Goal: Task Accomplishment & Management: Complete application form

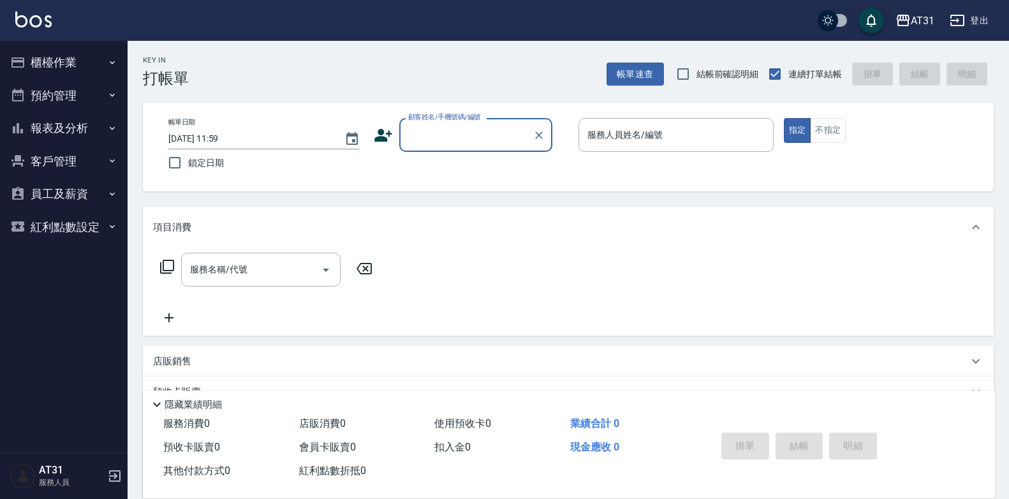
click at [513, 123] on div "顧客姓名/手機號碼/編號" at bounding box center [475, 135] width 153 height 34
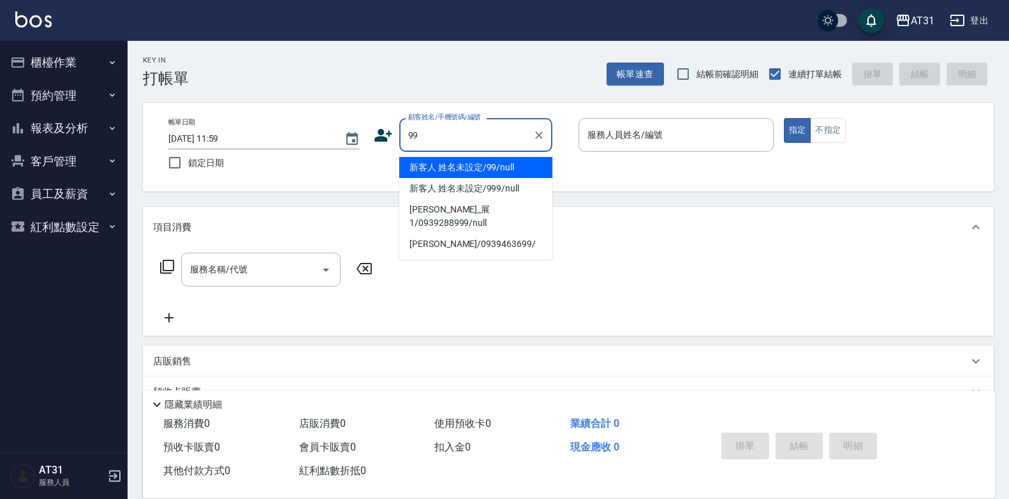
type input "新客人 姓名未設定/99/null"
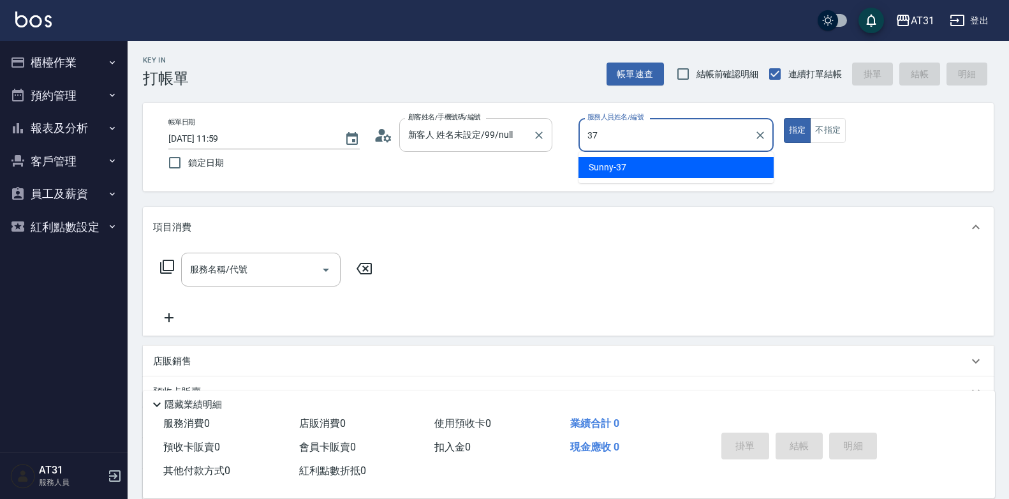
type input "Sunny-37"
type button "true"
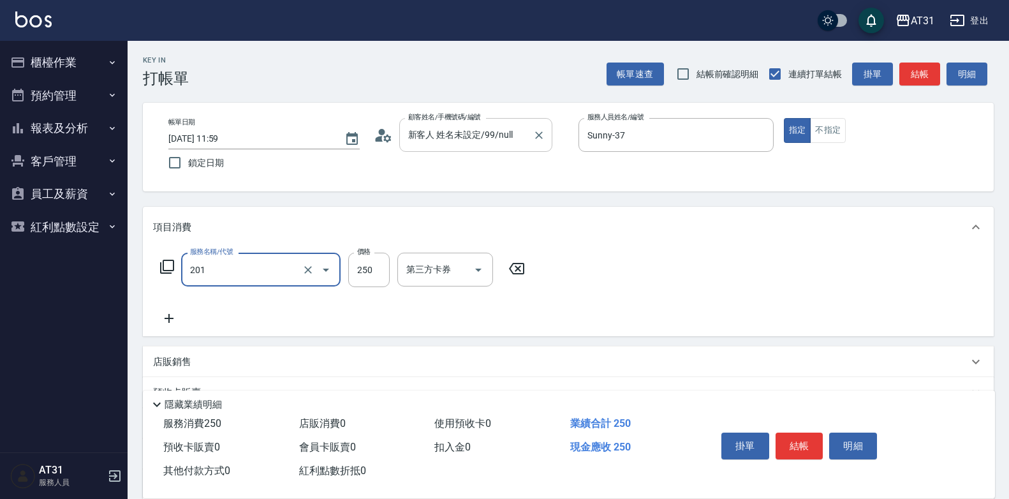
type input "洗髮(201)"
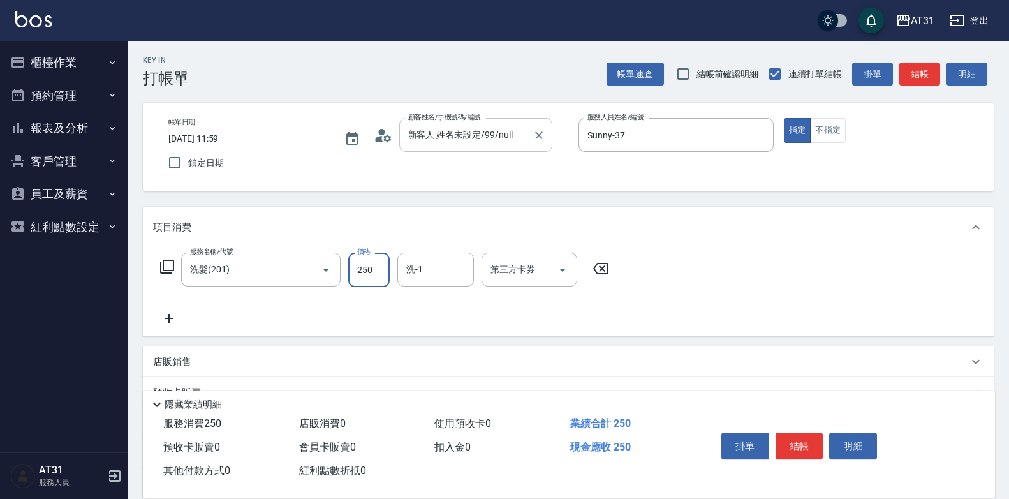
type input "0"
type input "50"
type input "500"
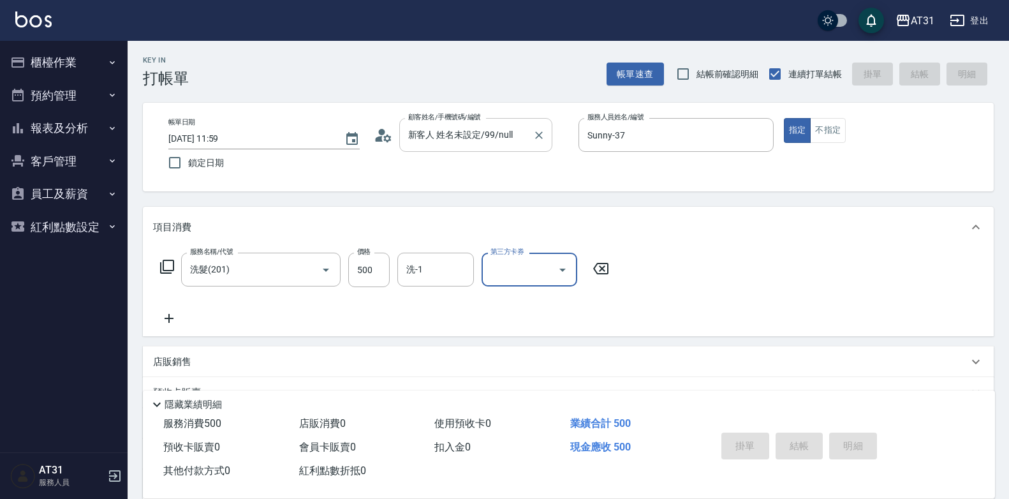
type input "[DATE] 18:08"
type input "0"
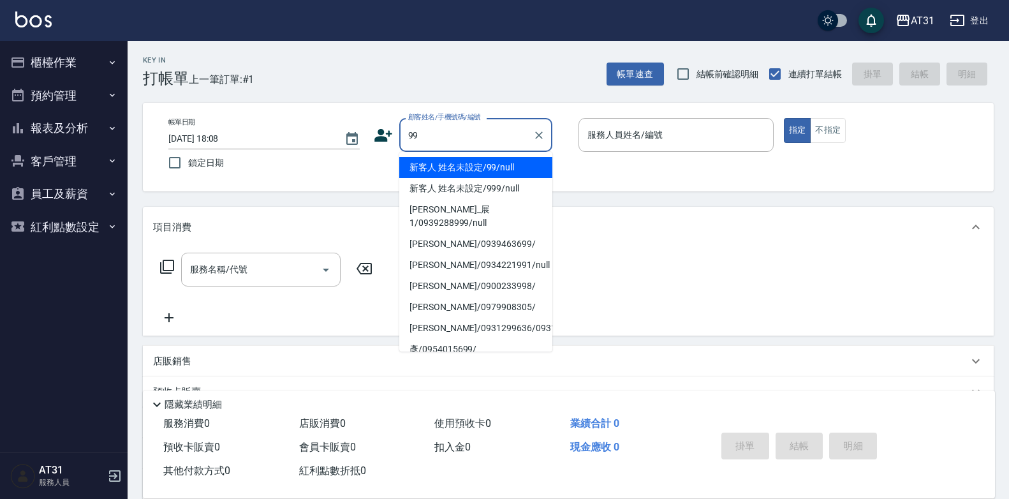
type input "新客人 姓名未設定/99/null"
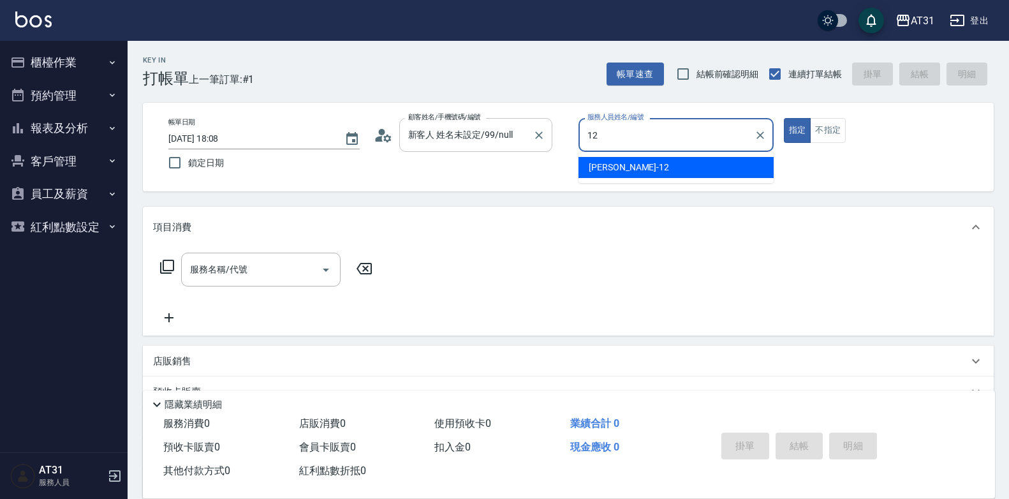
type input "Kathy-12"
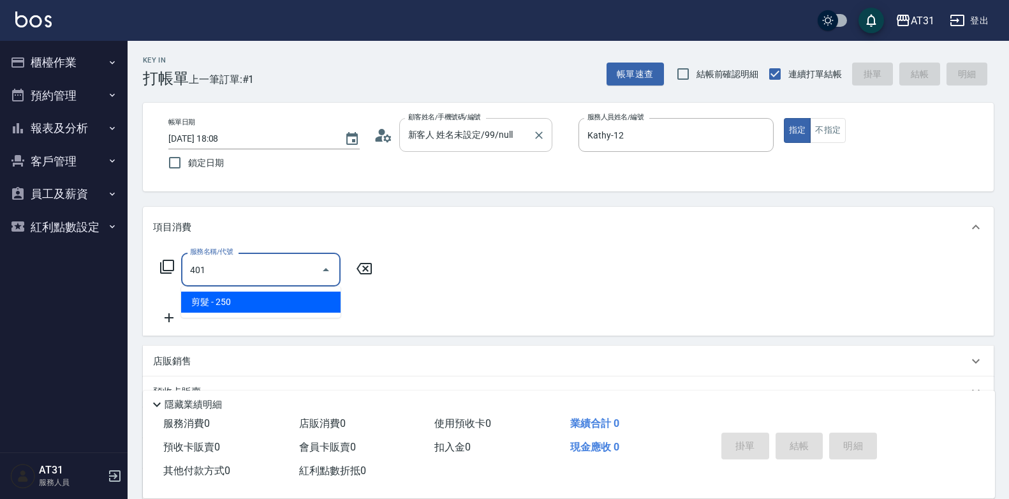
type input "剪髮(401)"
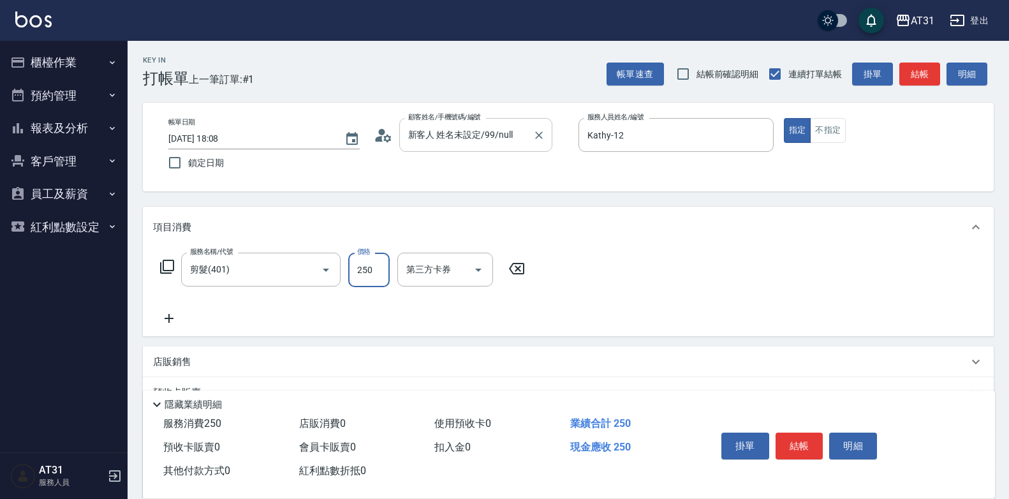
type input "0"
type input "60"
type input "600"
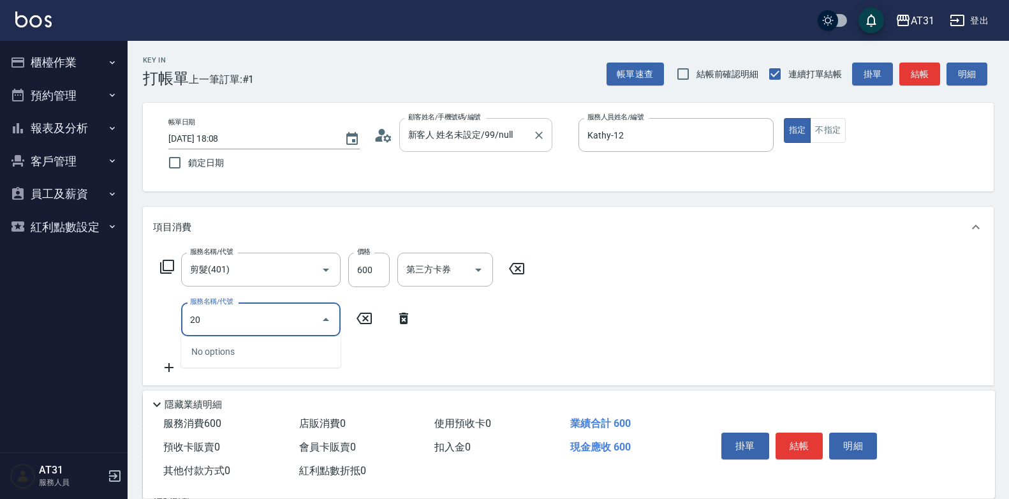
type input "201"
type input "80"
type input "洗髮(201)"
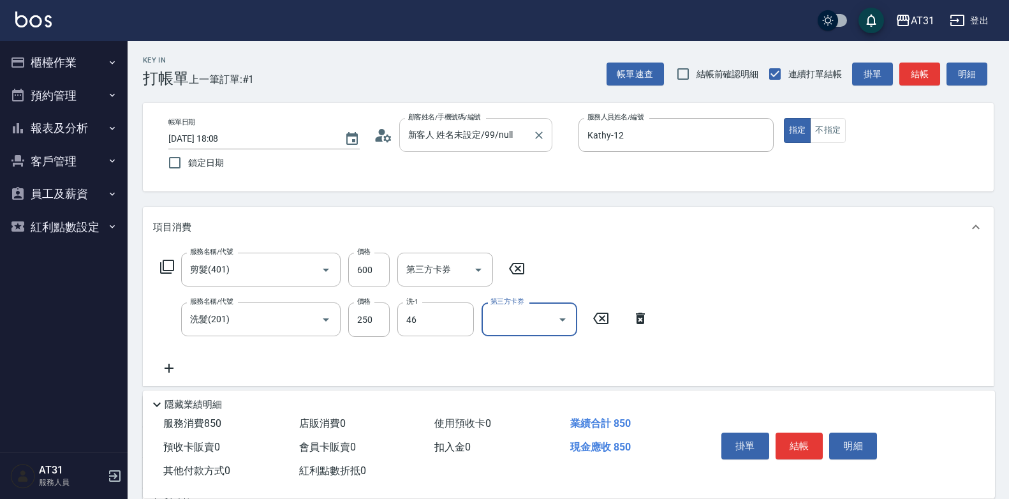
type input "[PERSON_NAME]-46"
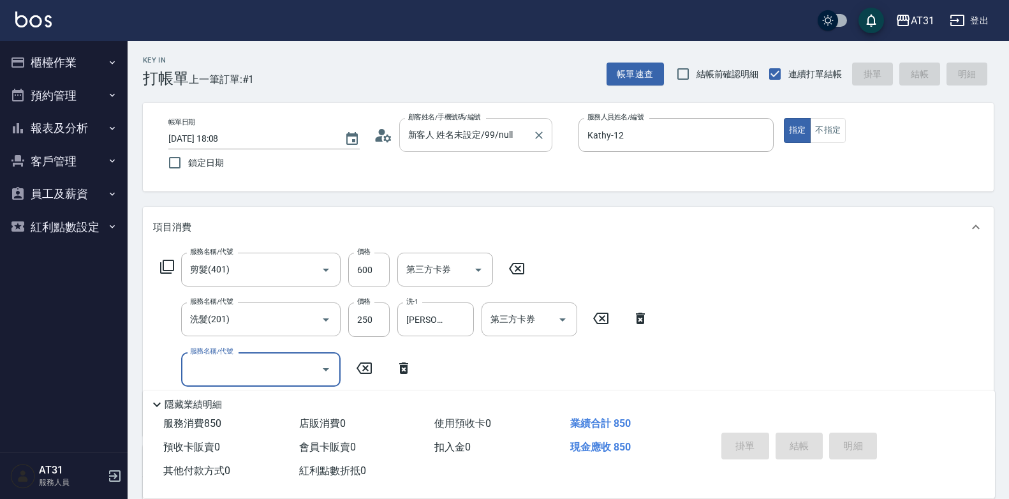
type input "[DATE] 18:09"
type input "0"
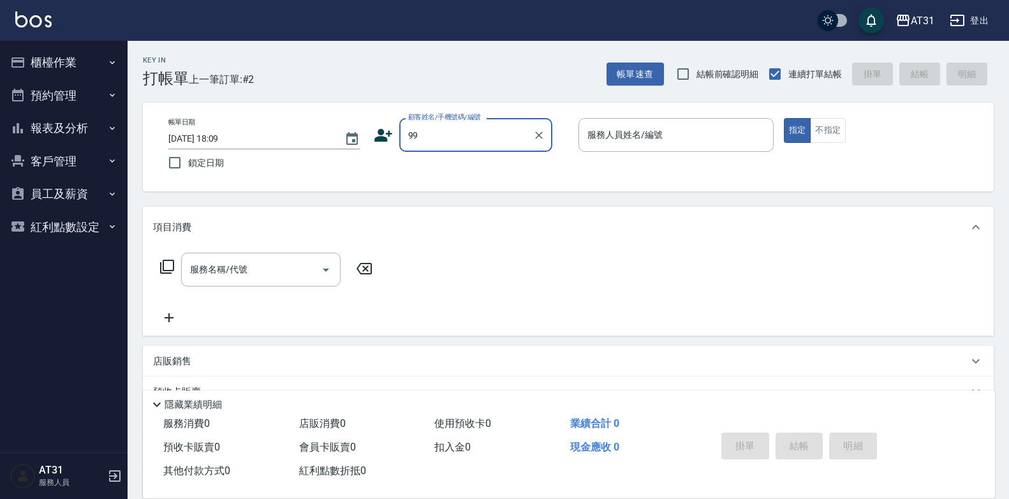
type input "新客人 姓名未設定/99/null"
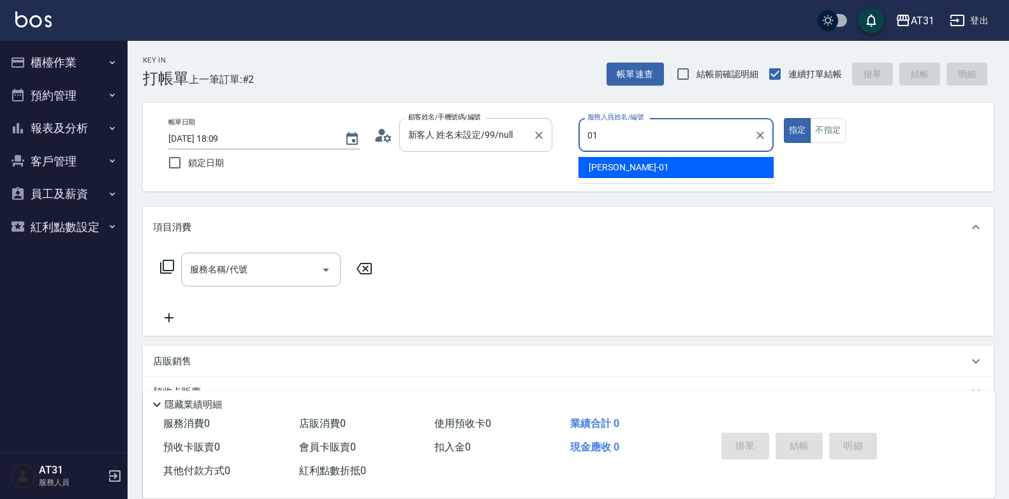
type input "[PERSON_NAME]-01"
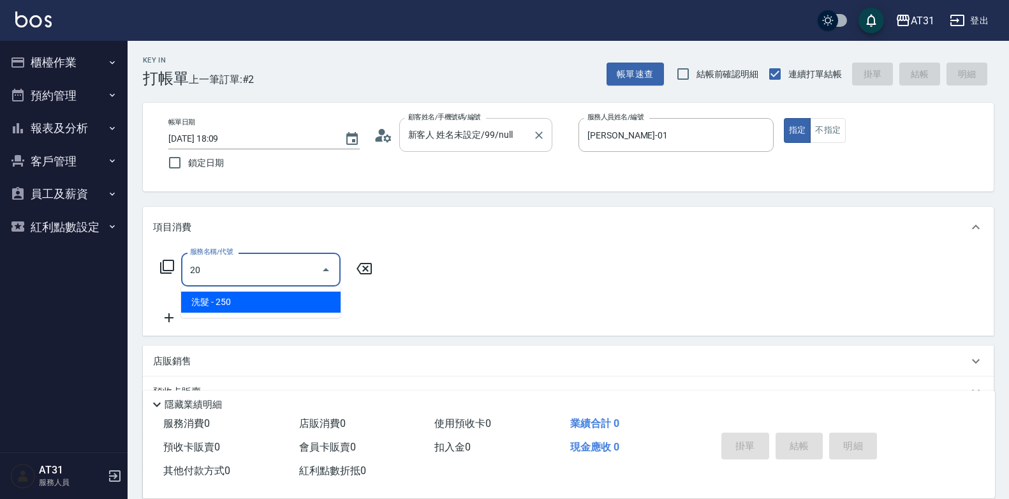
type input "201"
type input "20"
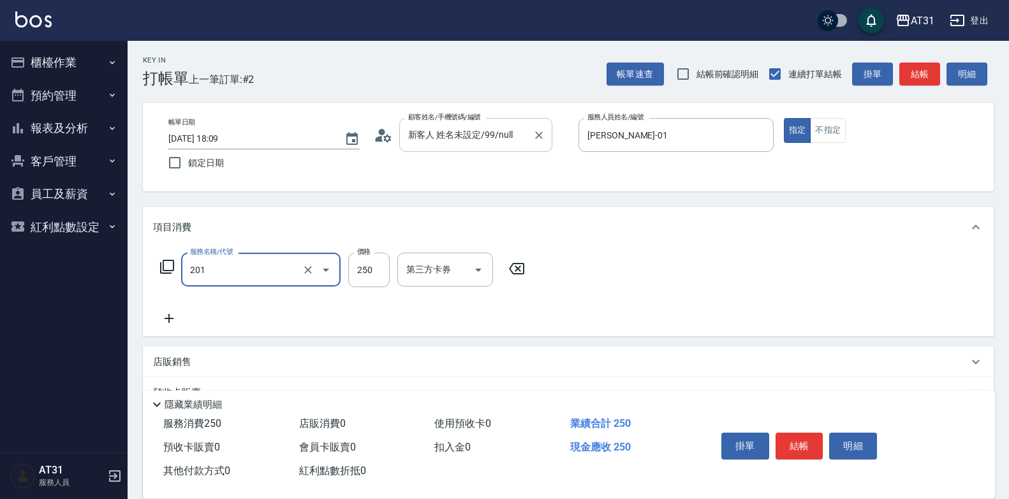
type input "洗髮(201)"
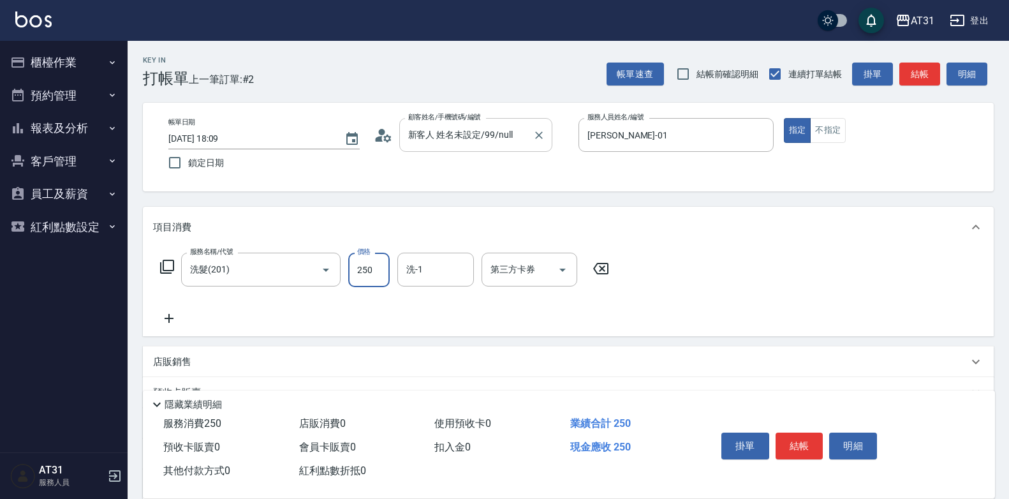
type input "0"
type input "30"
type input "300"
type input "[PERSON_NAME]-46"
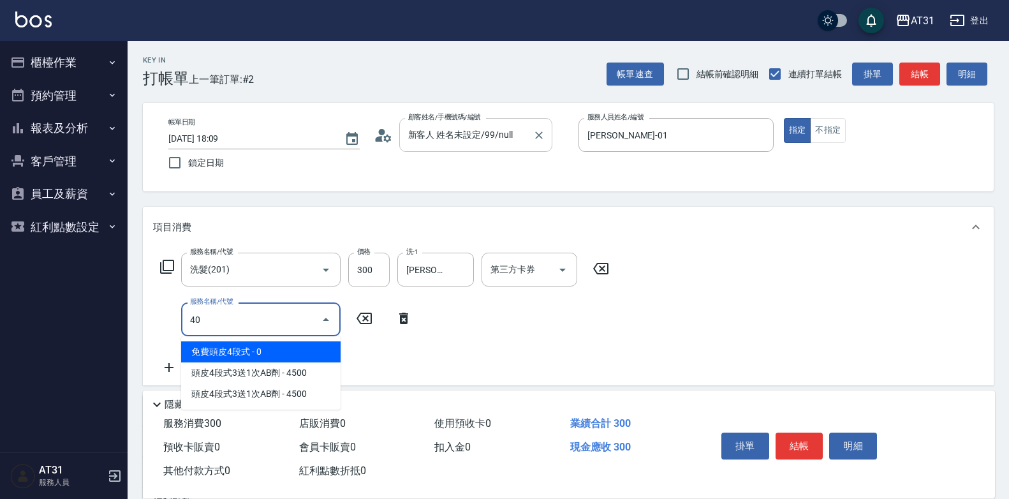
type input "401"
type input "50"
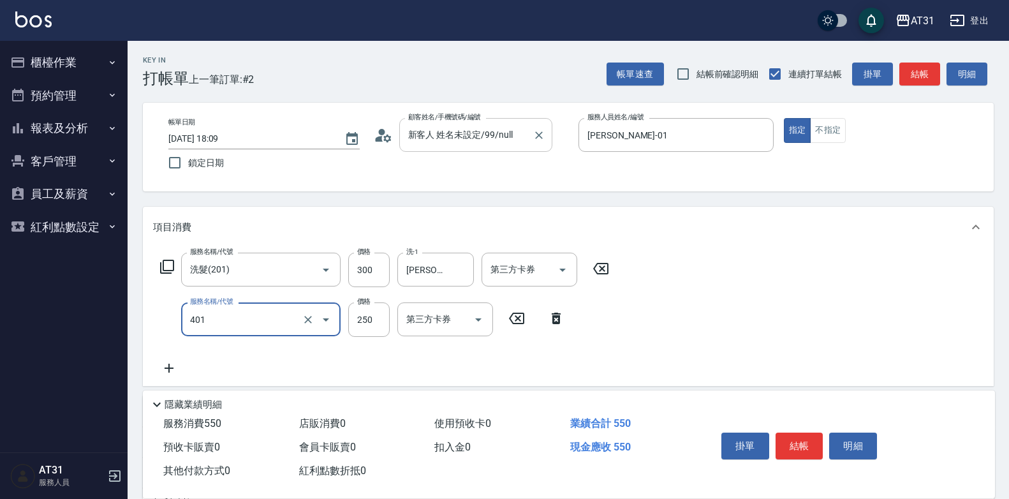
type input "剪髮(401)"
type input "30"
type input "60"
type input "300"
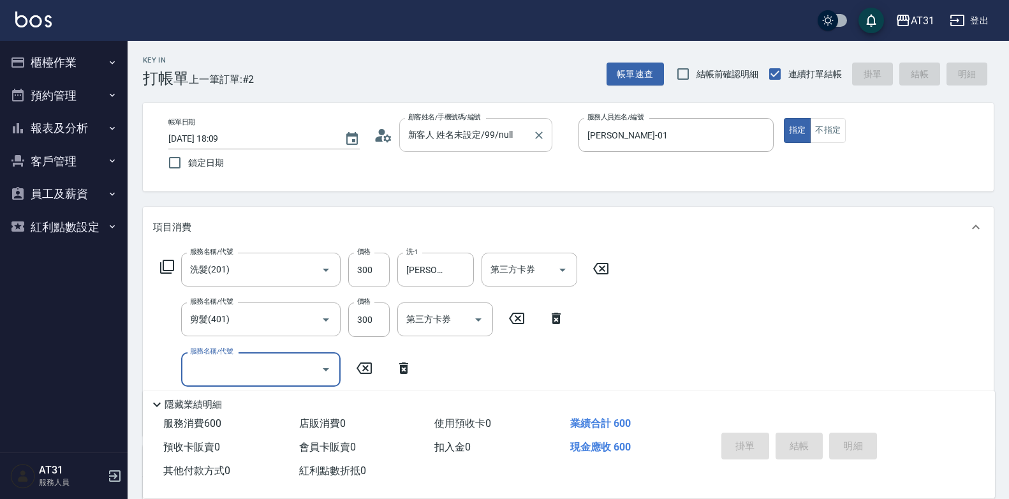
type input "0"
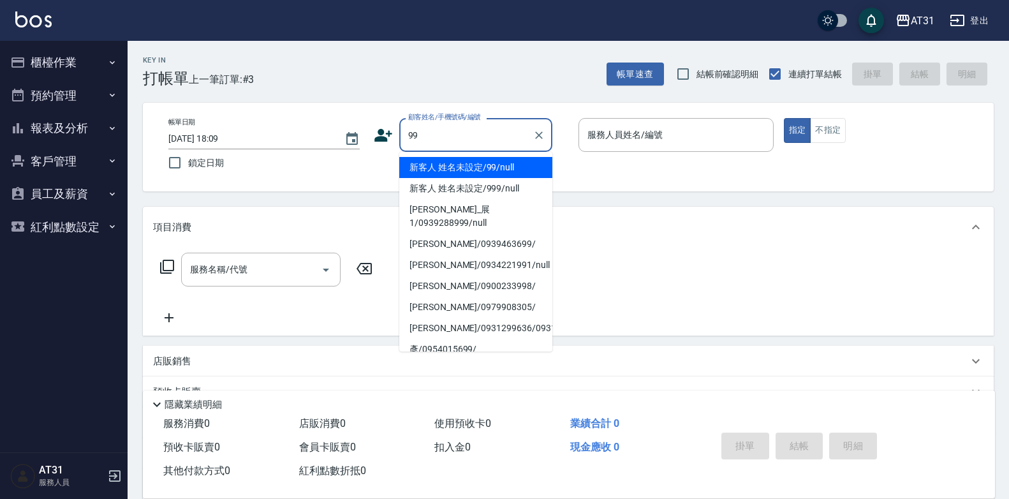
type input "新客人 姓名未設定/99/null"
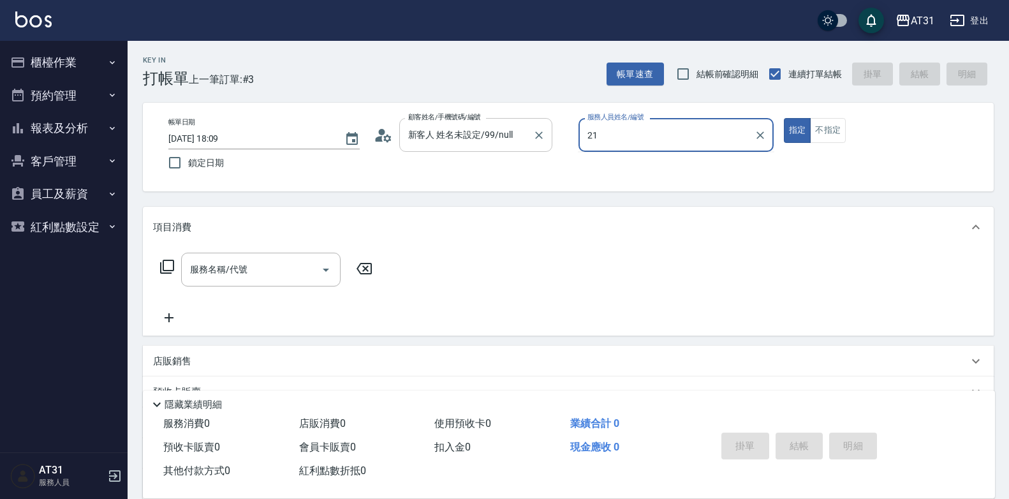
type input "湯湯-21"
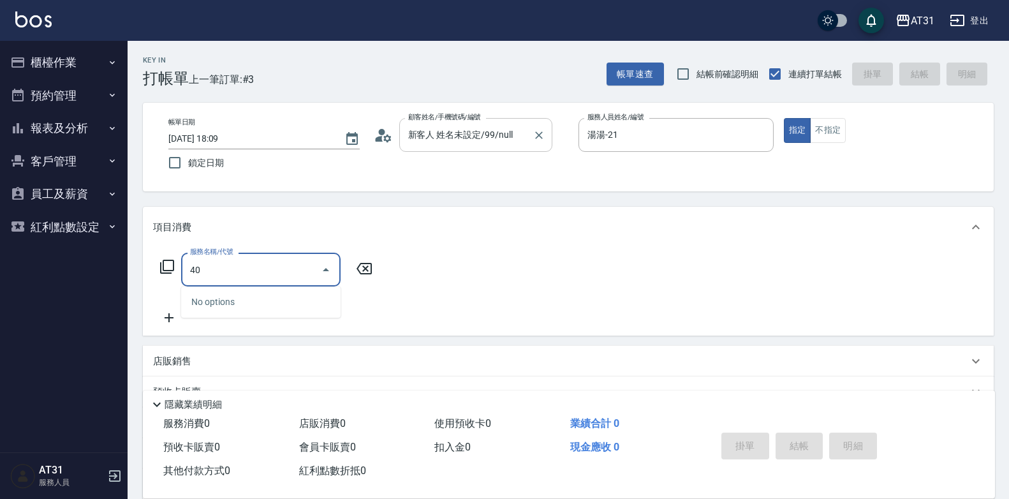
type input "401"
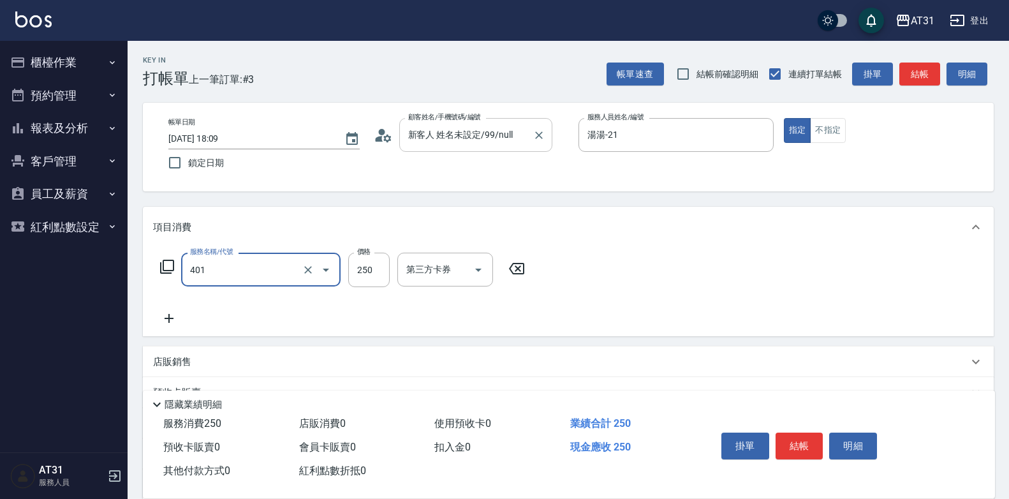
type input "20"
type input "剪髮(401)"
type input "0"
type input "30"
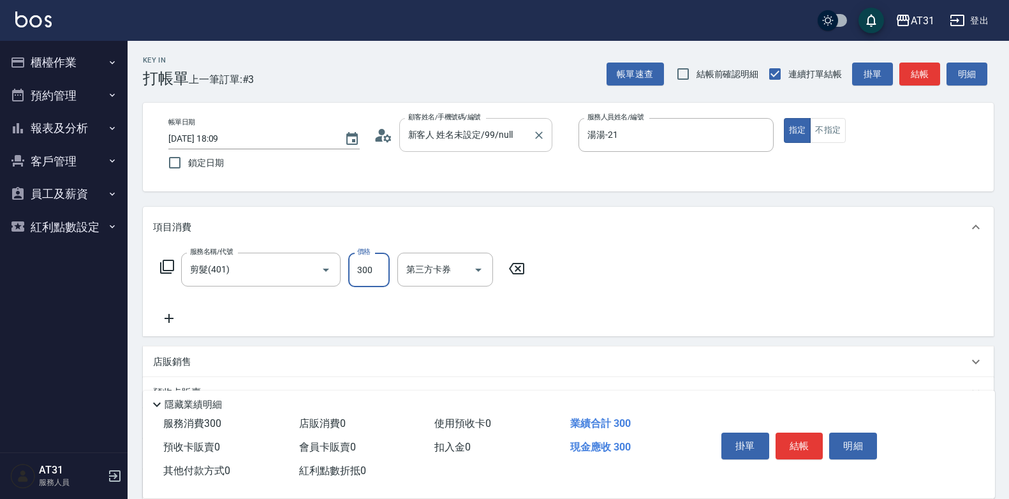
type input "300"
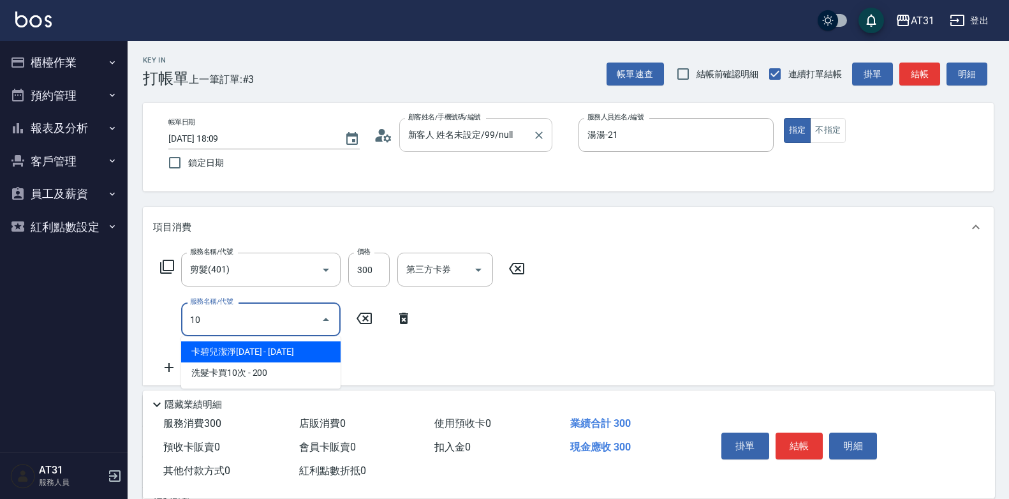
type input "108"
type input "180"
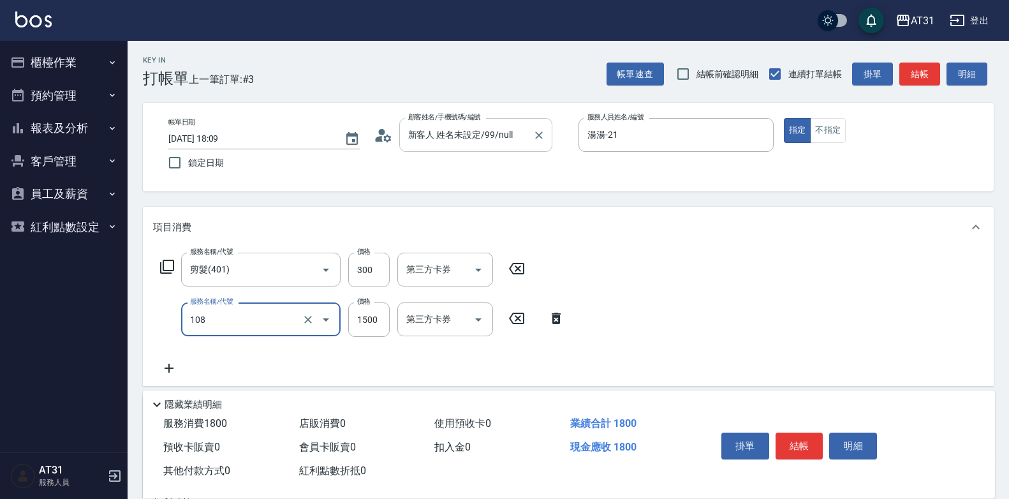
type input "洗+四段式(108)"
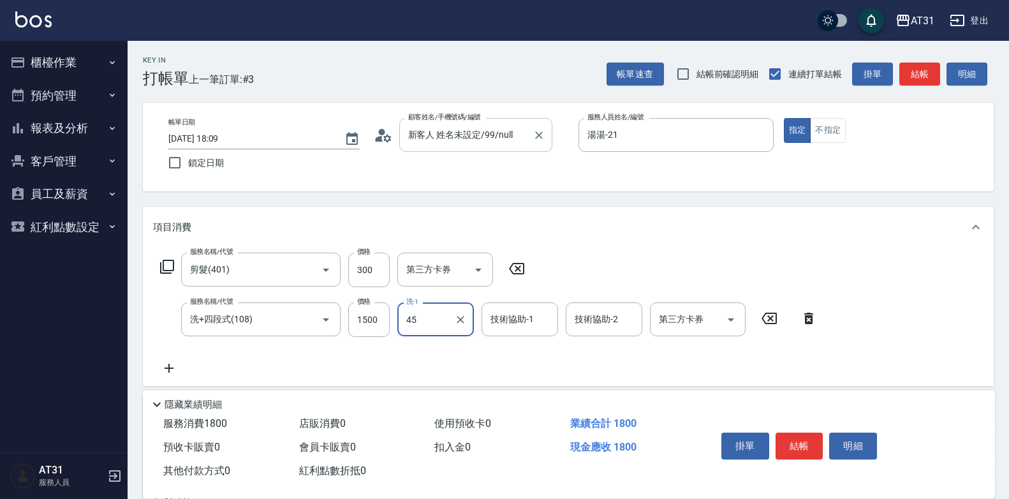
type input "Lyan-45"
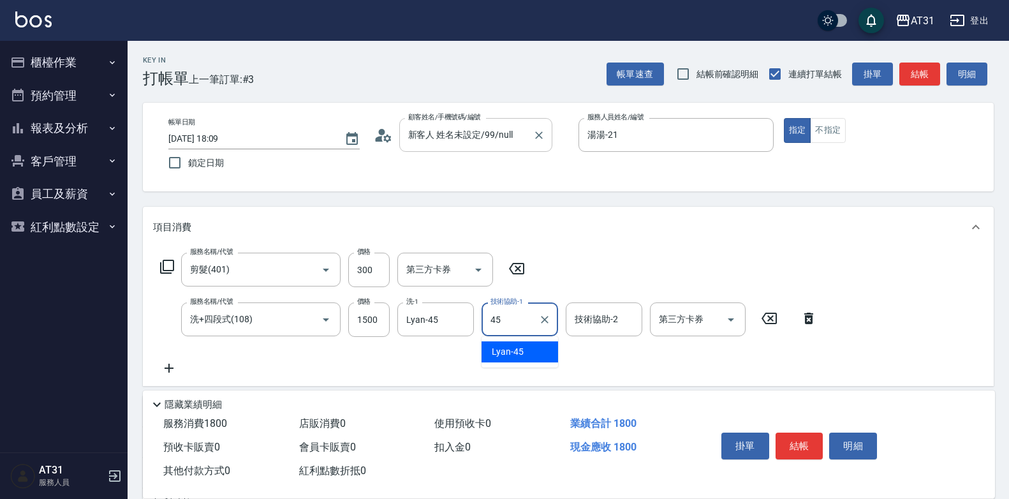
type input "Lyan-45"
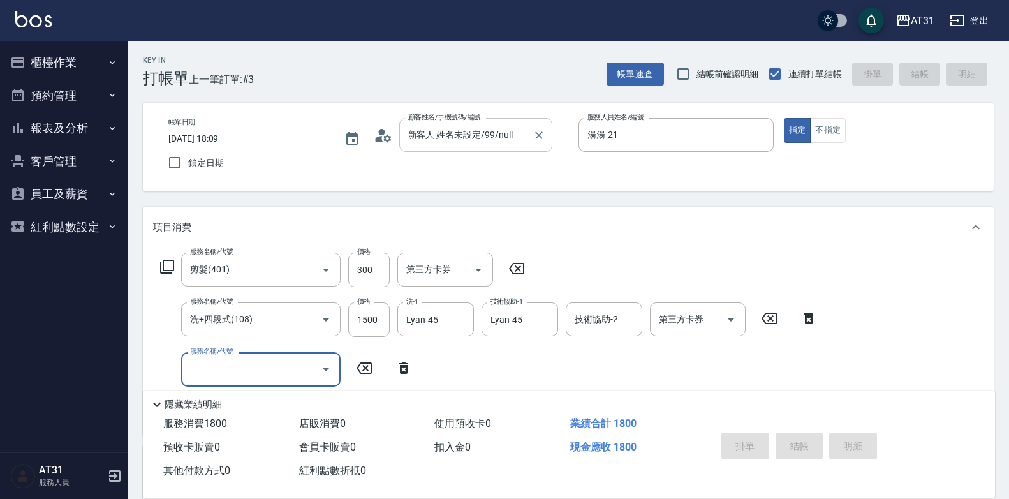
type input "0"
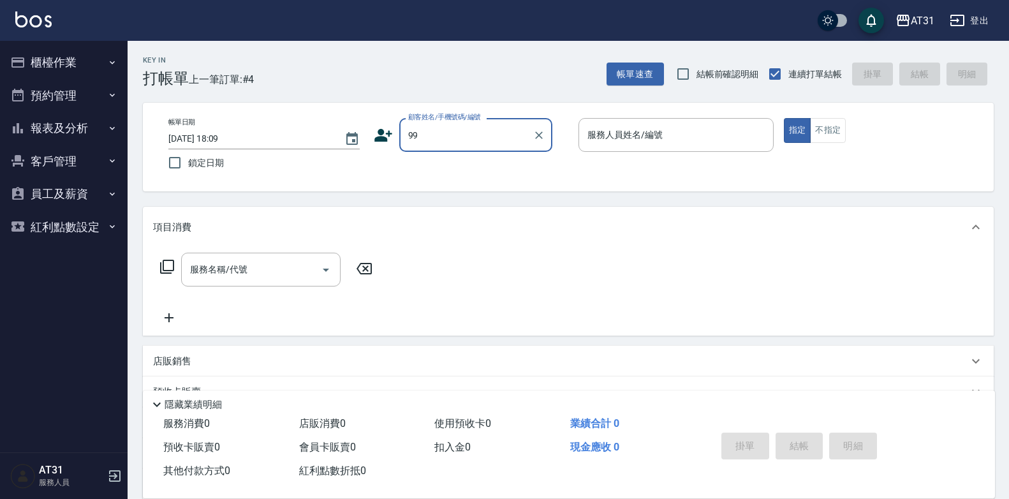
type input "99"
type input "2"
type input "新客人 姓名未設定/99/null"
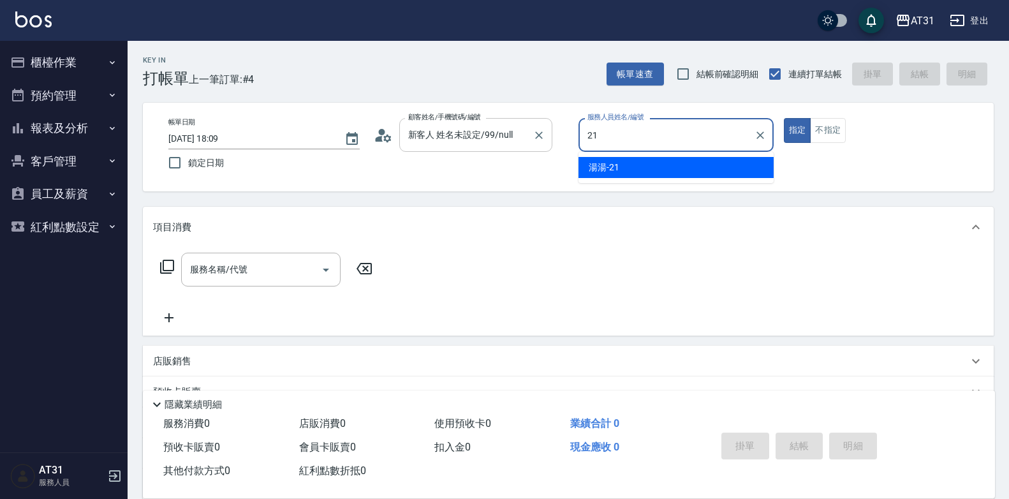
type input "湯湯-21"
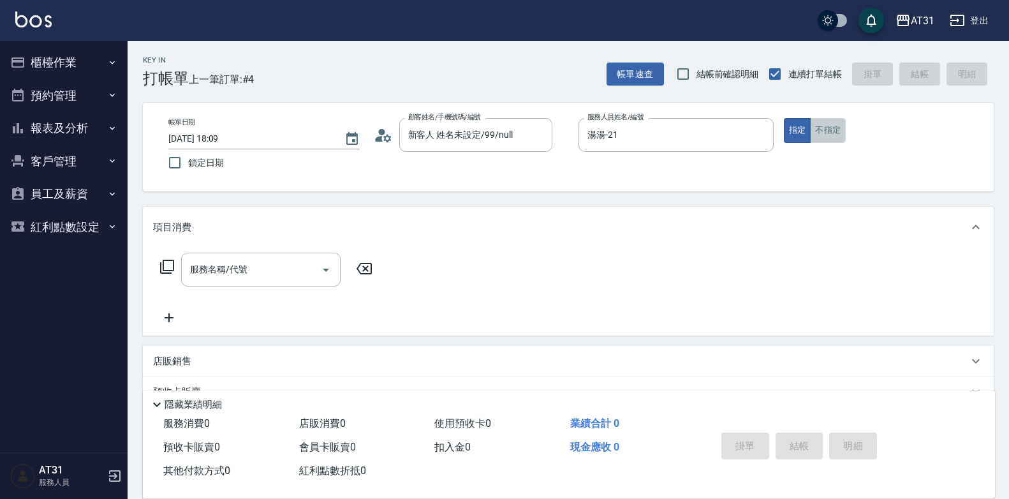
click at [816, 125] on button "不指定" at bounding box center [828, 130] width 36 height 25
click at [286, 274] on input "服務名稱/代號" at bounding box center [251, 269] width 129 height 22
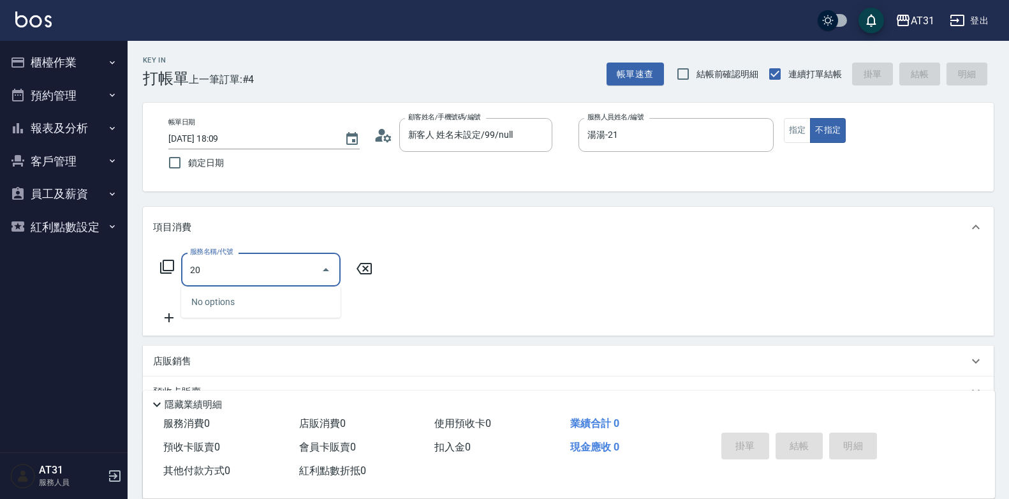
type input "201"
type input "20"
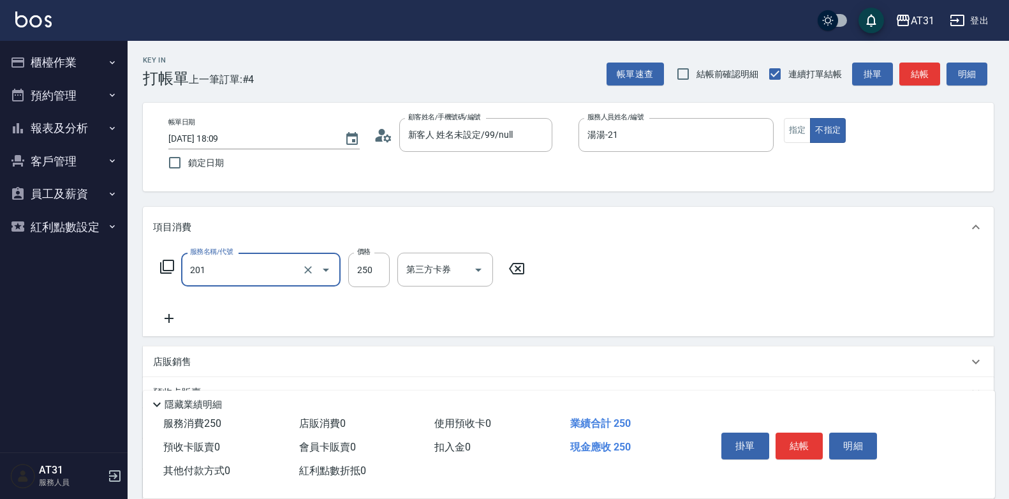
type input "洗髮(201)"
type input "0"
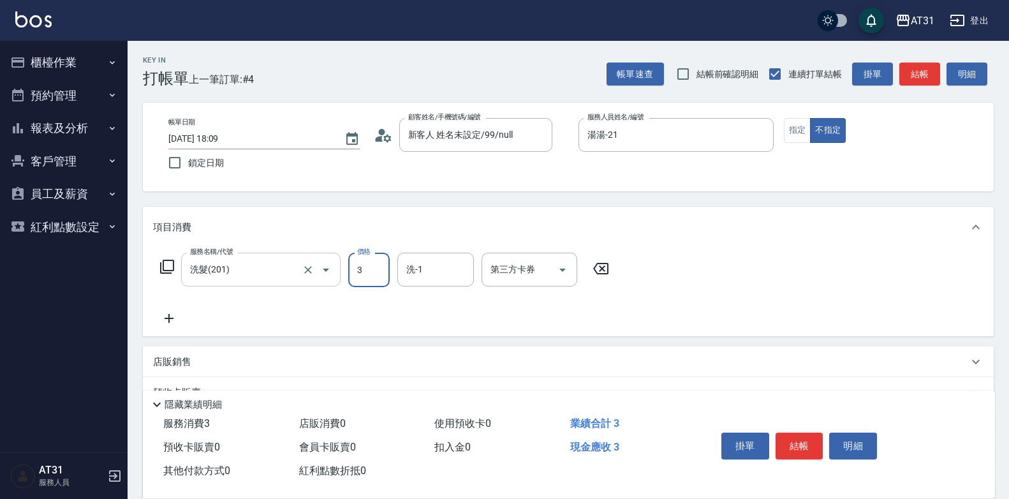
type input "30"
type input "300"
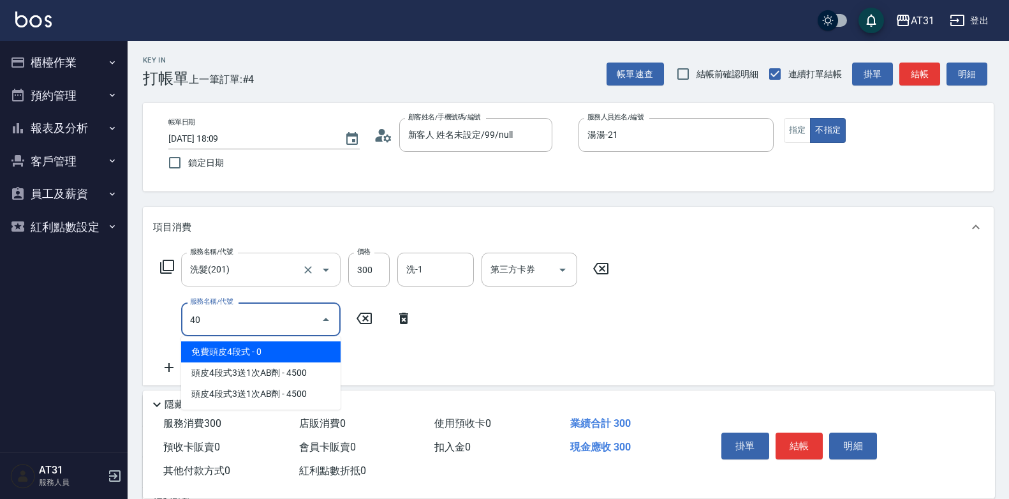
type input "401"
type input "50"
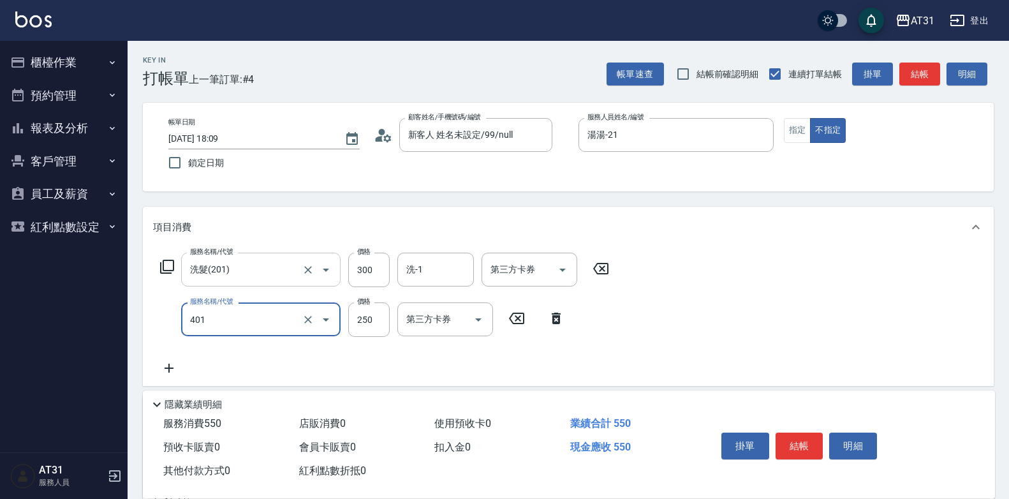
type input "剪髮(401)"
type input "30"
type input "60"
type input "300"
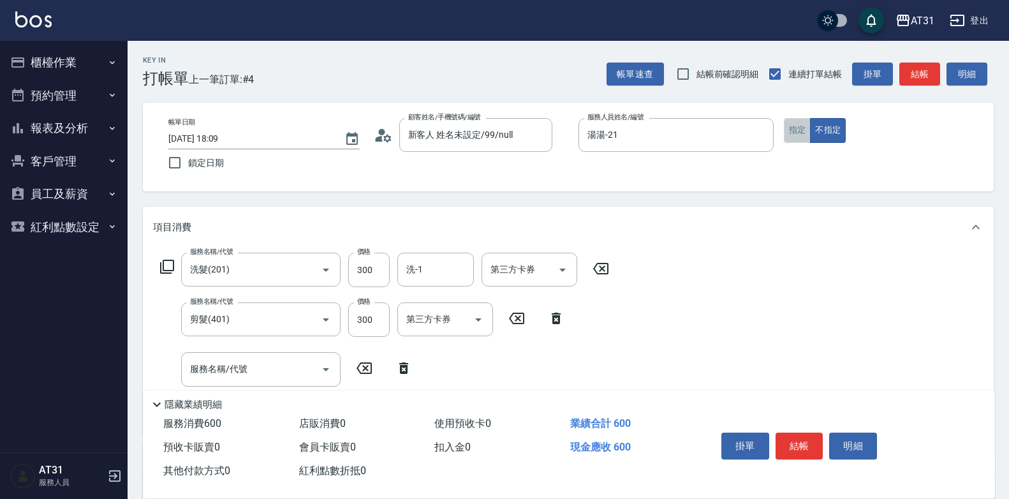
drag, startPoint x: 794, startPoint y: 133, endPoint x: 817, endPoint y: 289, distance: 158.1
click at [796, 133] on button "指定" at bounding box center [797, 130] width 27 height 25
click at [794, 445] on button "結帳" at bounding box center [800, 446] width 48 height 27
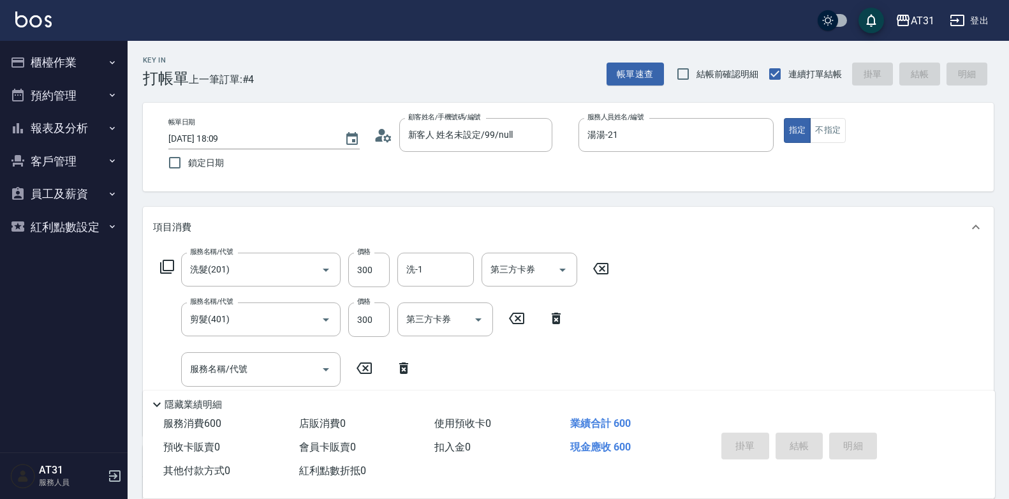
type input "0"
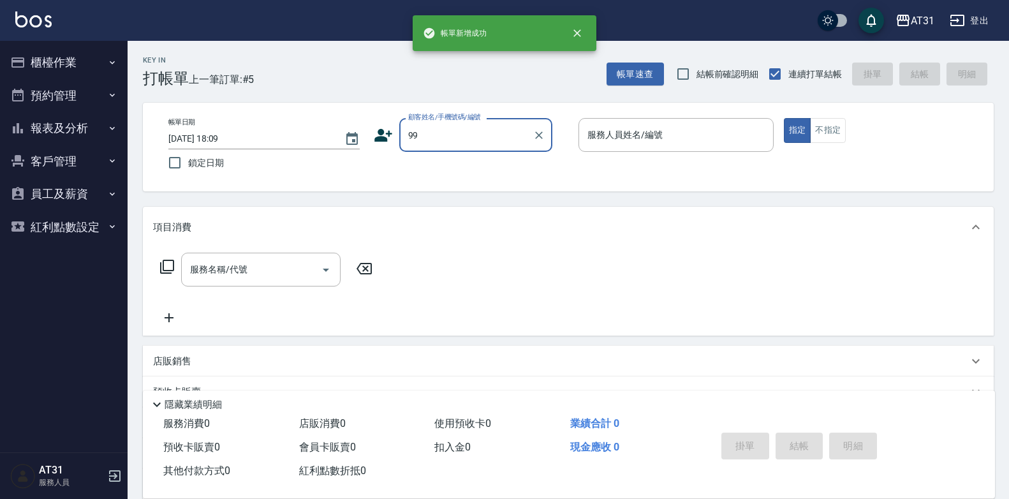
type input "新客人 姓名未設定/99/null"
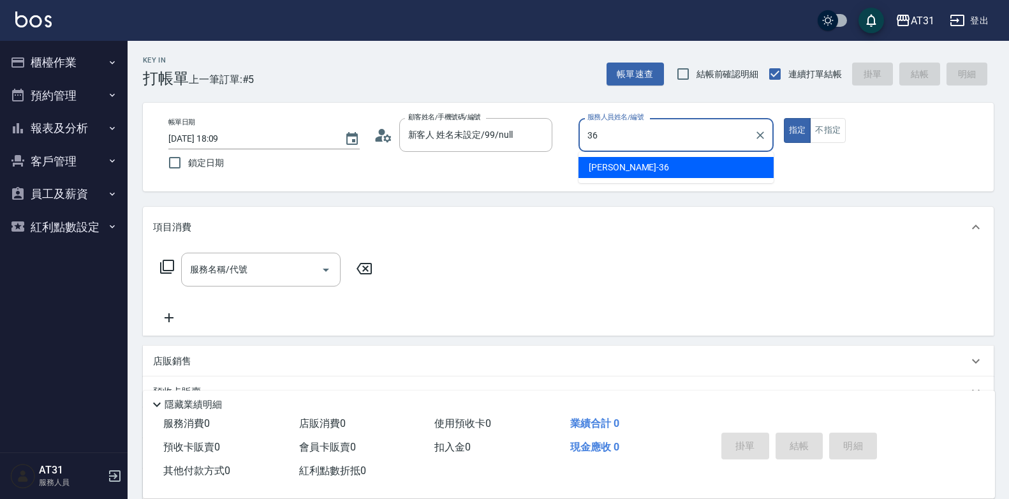
type input "[PERSON_NAME]-36"
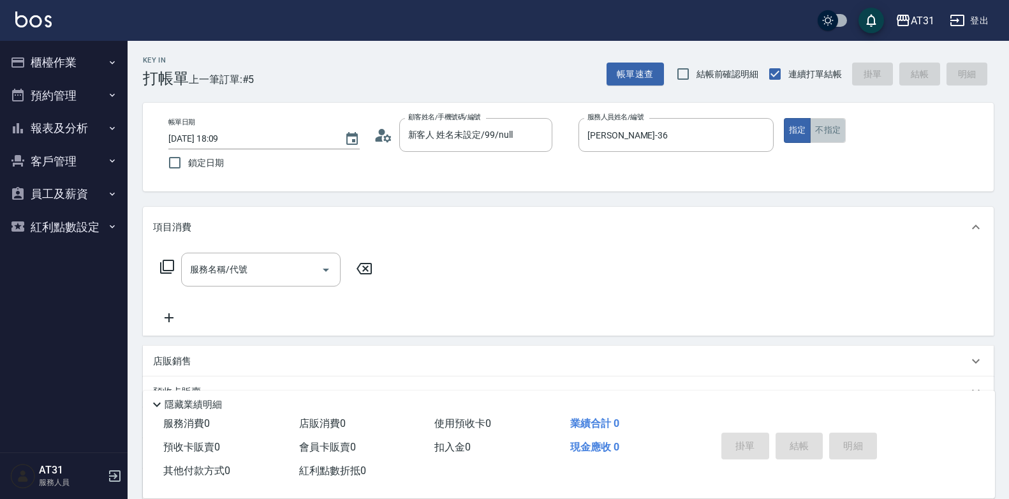
click at [833, 136] on button "不指定" at bounding box center [828, 130] width 36 height 25
click at [273, 281] on input "服務名稱/代號" at bounding box center [251, 269] width 129 height 22
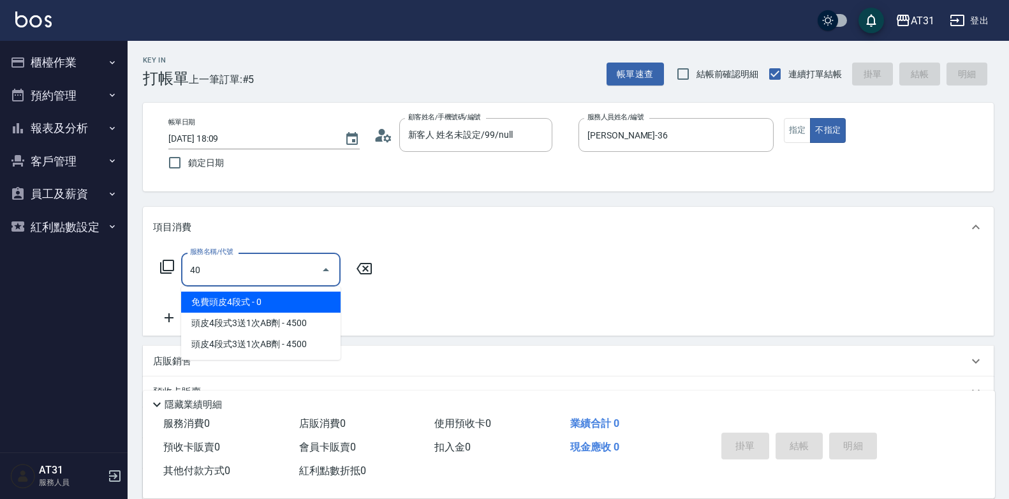
type input "401"
type input "20"
type input "剪髮(401)"
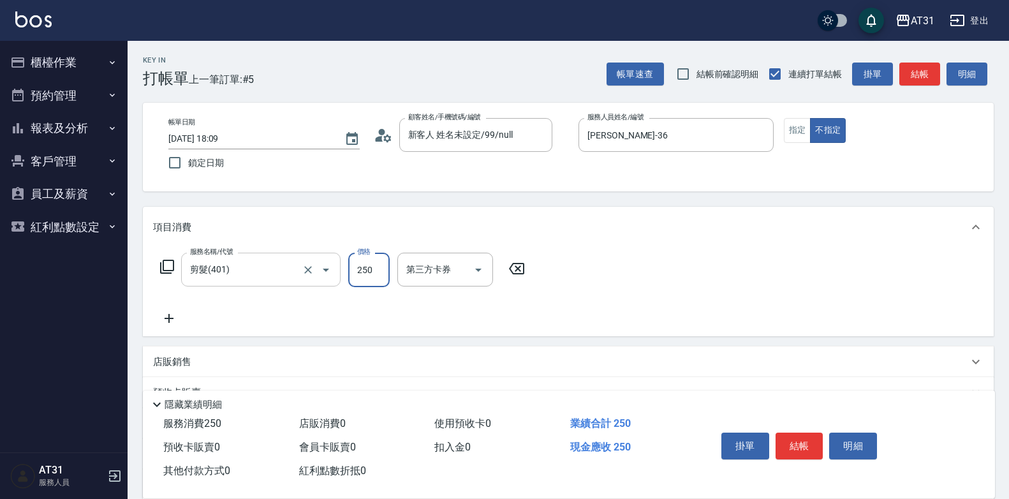
type input "0"
type input "60"
type input "600"
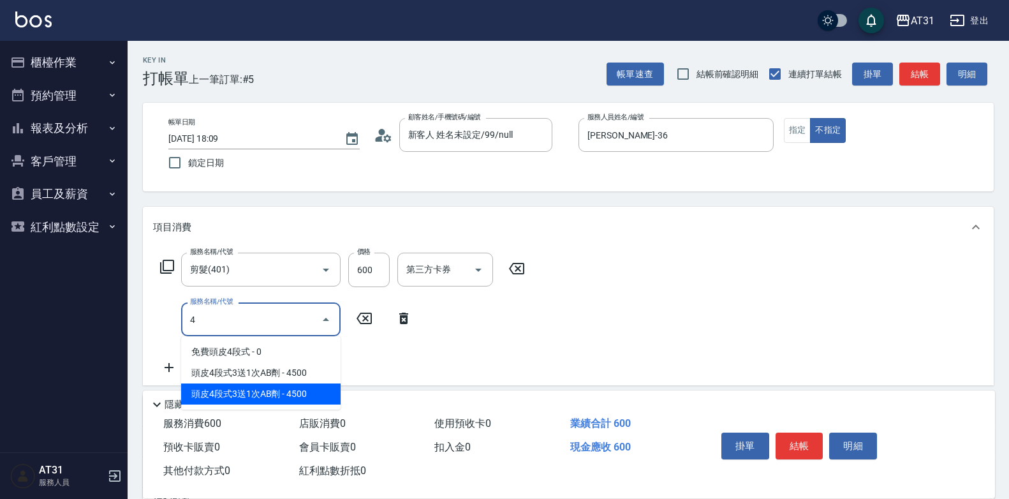
type input "4"
click at [399, 378] on div "服務名稱/代號 剪髮(401) 服務名稱/代號 價格 600 價格 第三方卡券 第三方卡券 服務名稱/代號 服務名稱/代號" at bounding box center [568, 317] width 851 height 138
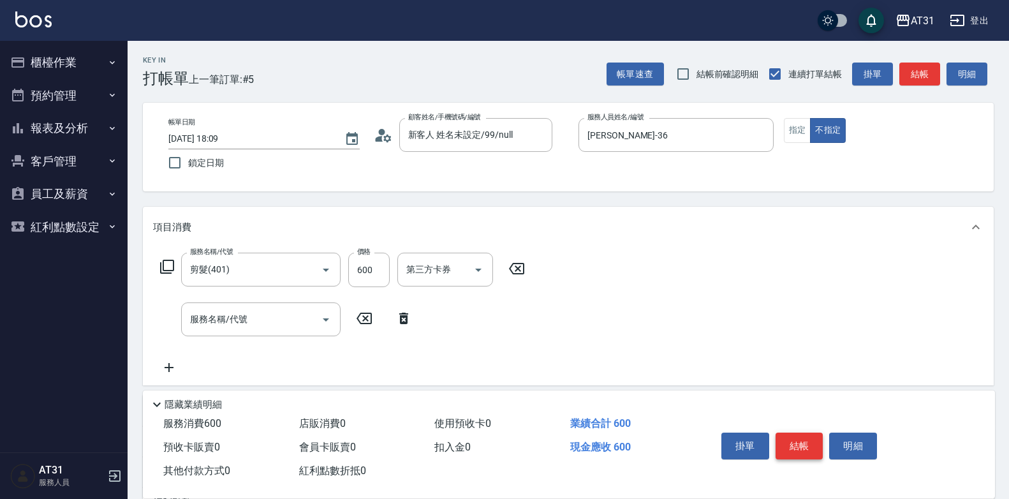
click at [786, 435] on button "結帳" at bounding box center [800, 446] width 48 height 27
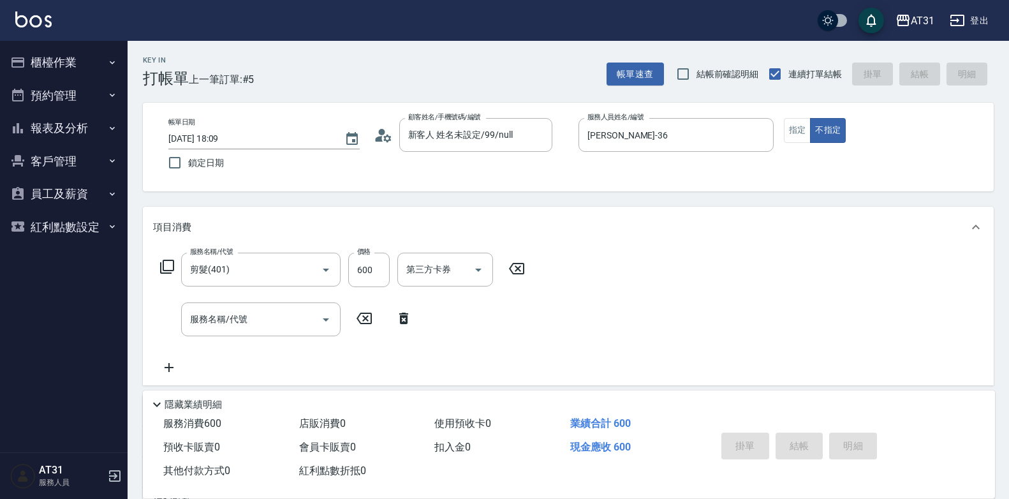
type input "[DATE] 18:10"
type input "0"
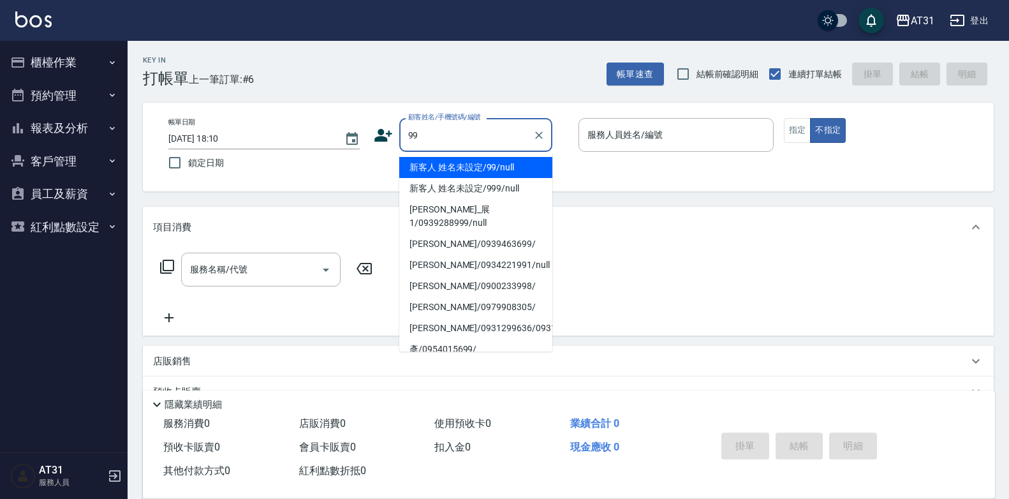
type input "新客人 姓名未設定/99/null"
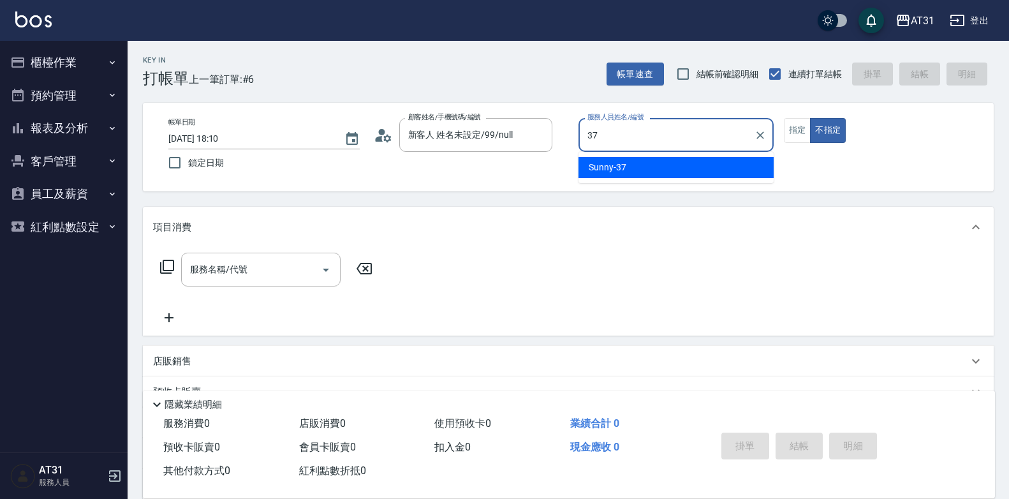
type input "Sunny-37"
type button "false"
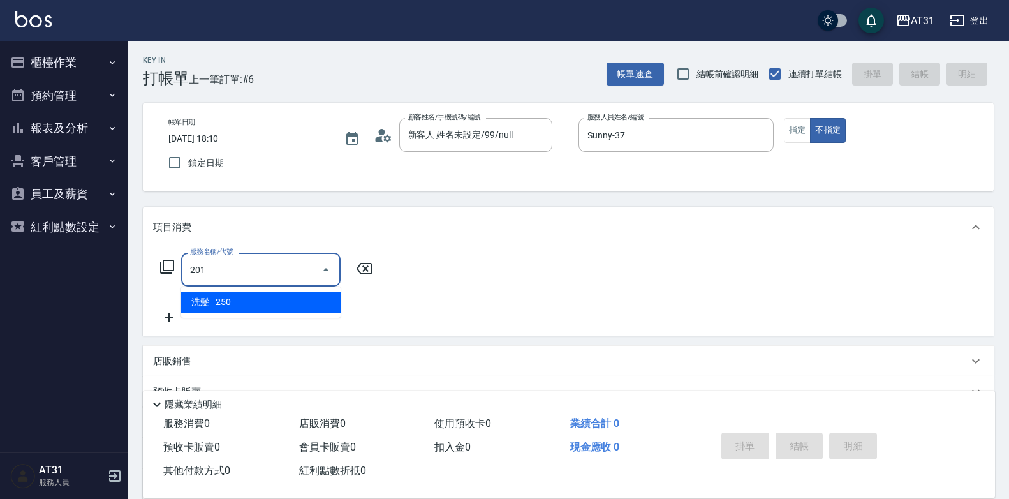
type input "洗髮(201)"
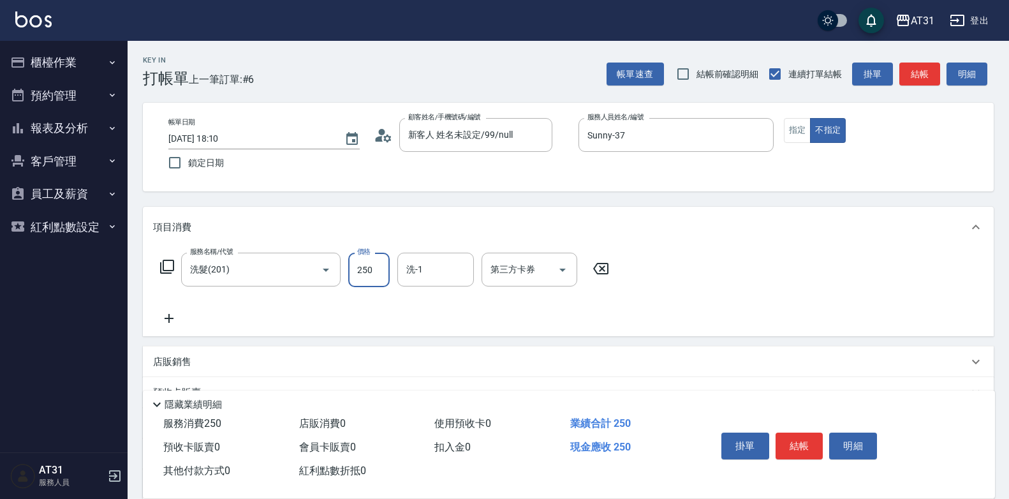
type input "0"
type input "40"
type input "400"
type input "Lyan-45"
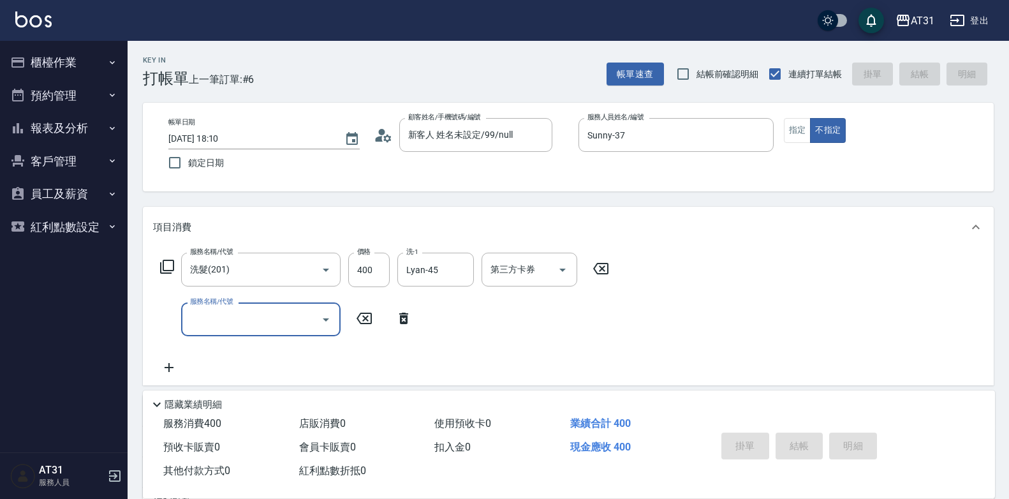
type input "0"
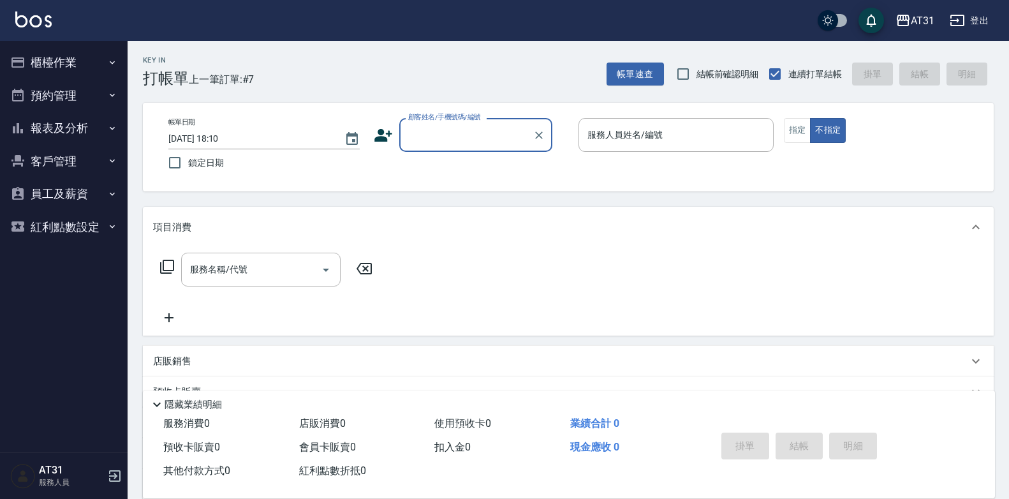
click at [49, 135] on button "報表及分析" at bounding box center [63, 128] width 117 height 33
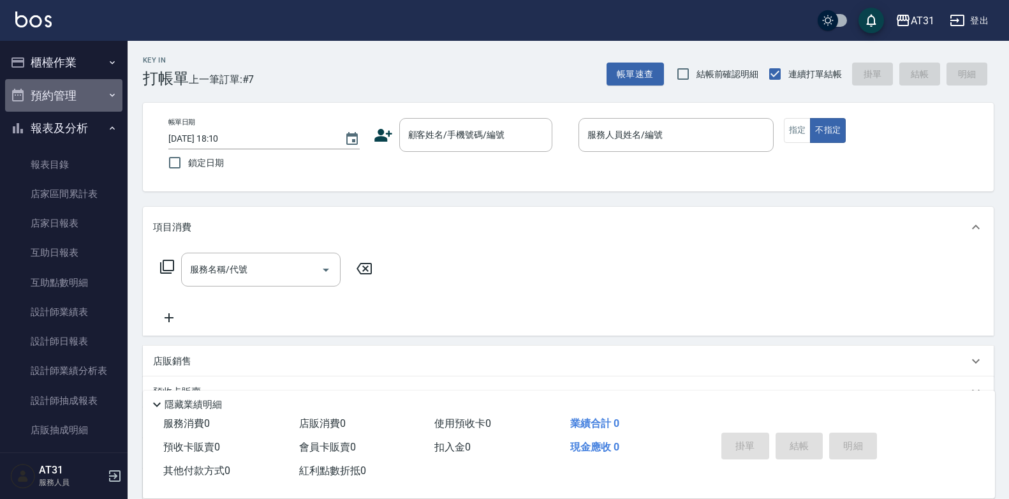
click at [71, 80] on button "預約管理" at bounding box center [63, 95] width 117 height 33
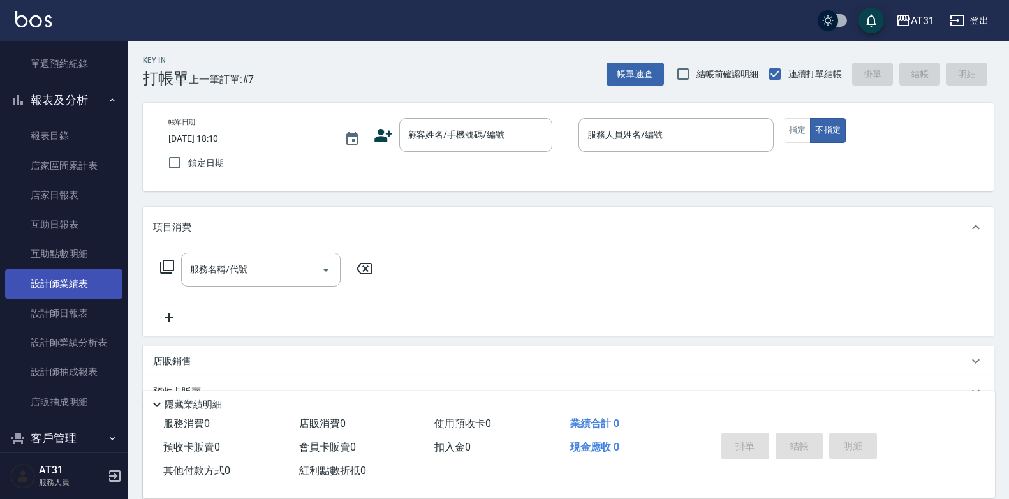
scroll to position [128, 0]
click at [77, 286] on link "設計師業績表" at bounding box center [63, 283] width 117 height 29
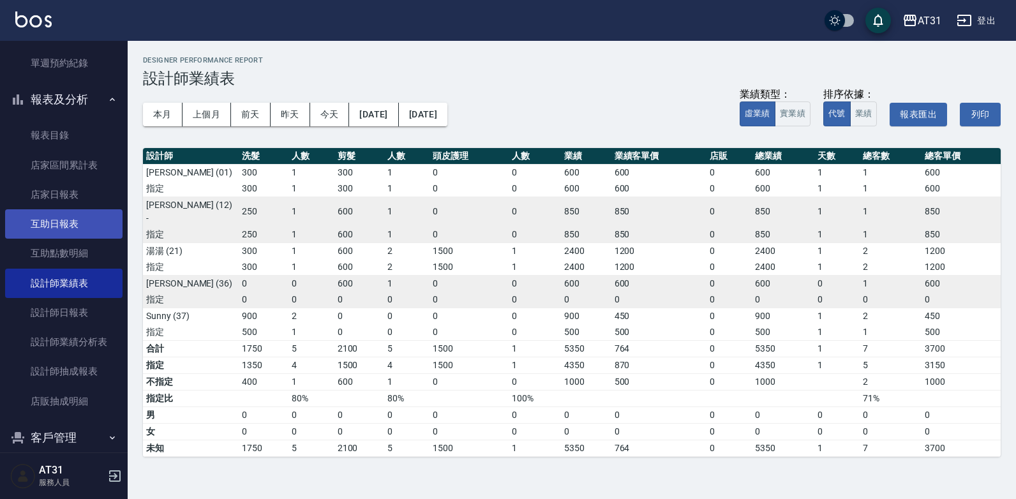
click at [72, 223] on link "互助日報表" at bounding box center [63, 223] width 117 height 29
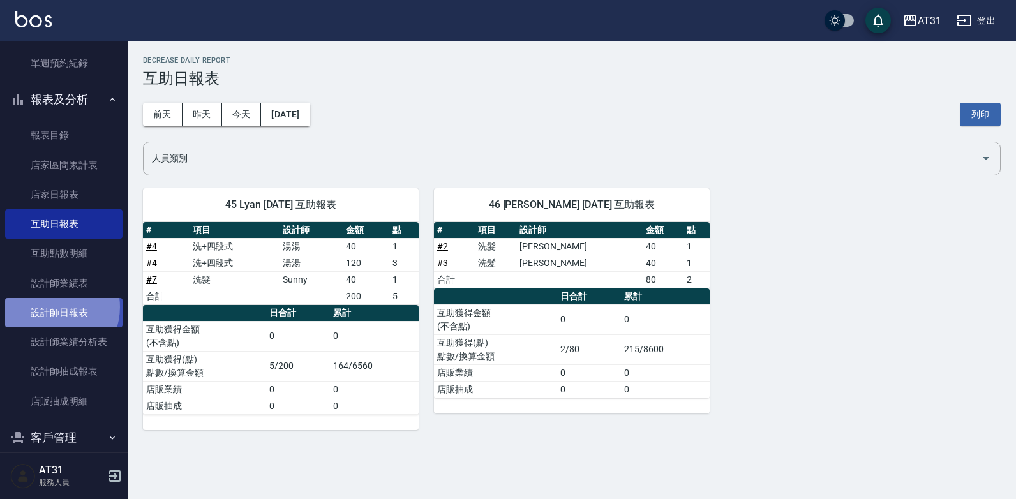
click at [50, 307] on link "設計師日報表" at bounding box center [63, 312] width 117 height 29
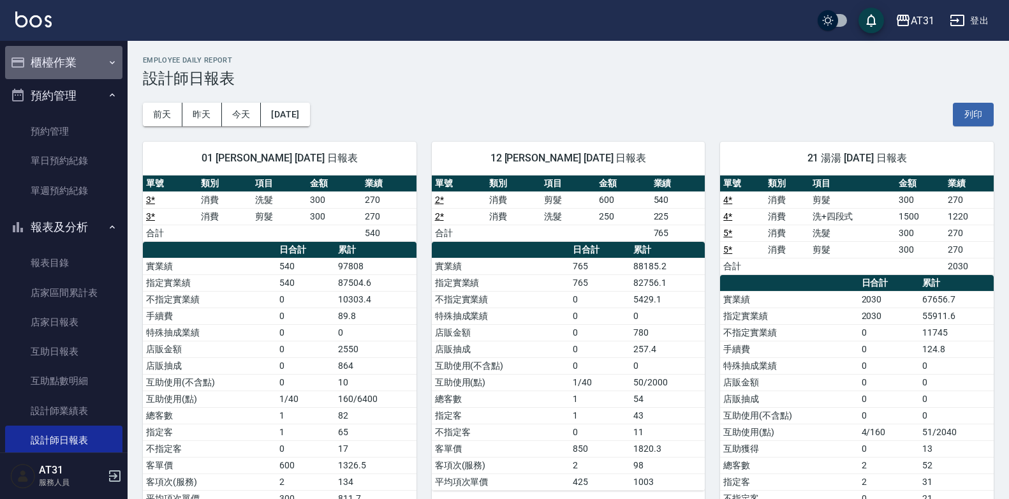
click at [81, 73] on button "櫃檯作業" at bounding box center [63, 62] width 117 height 33
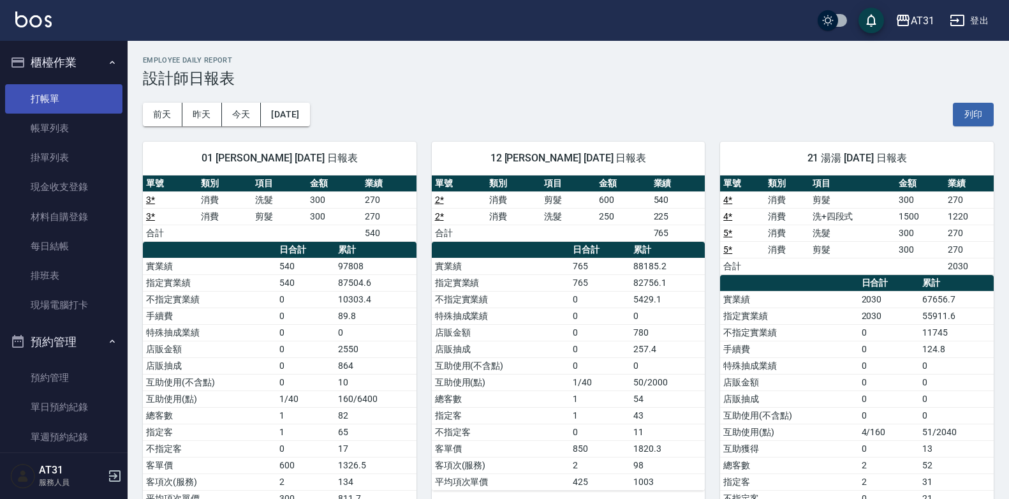
click at [68, 108] on link "打帳單" at bounding box center [63, 98] width 117 height 29
